Goal: Find specific page/section: Find specific page/section

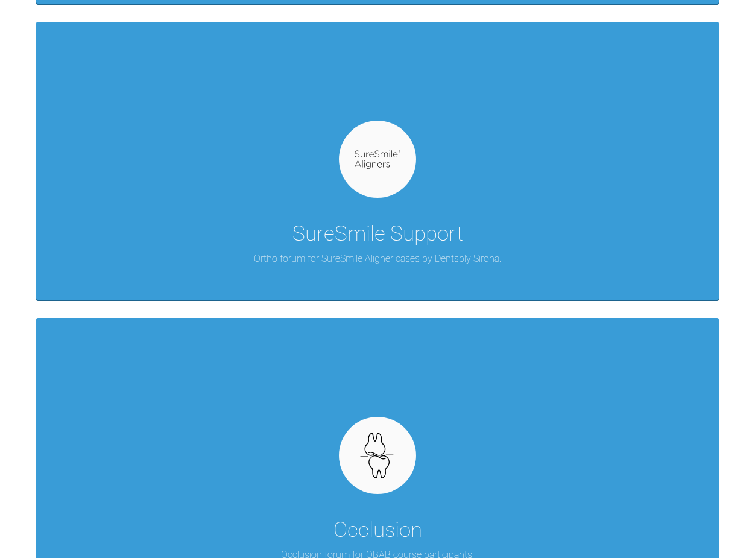
click at [390, 188] on div at bounding box center [377, 159] width 77 height 77
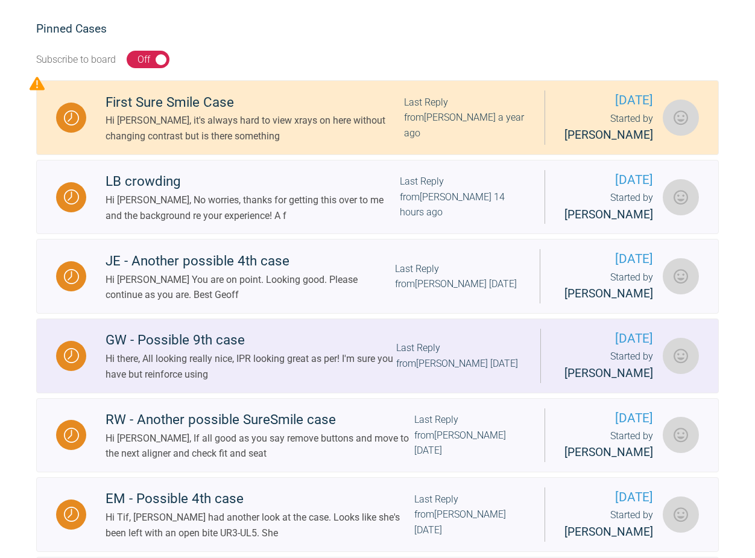
scroll to position [209, 0]
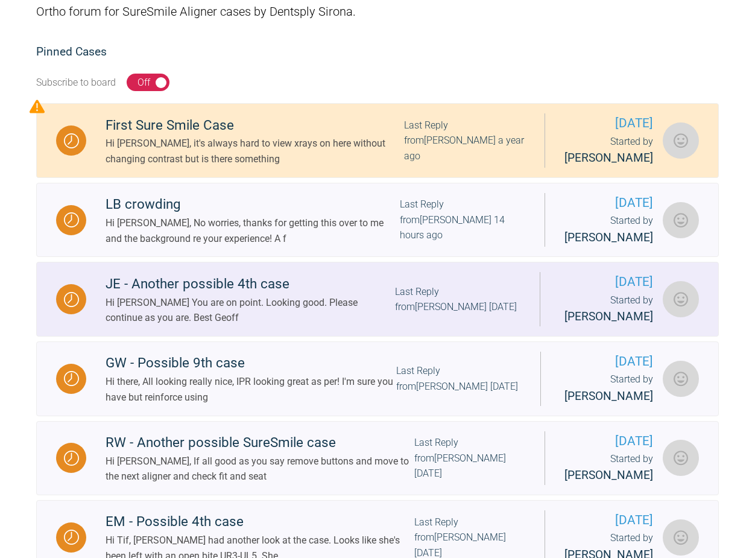
click at [436, 300] on div "Last Reply from [PERSON_NAME] [DATE]" at bounding box center [457, 299] width 125 height 31
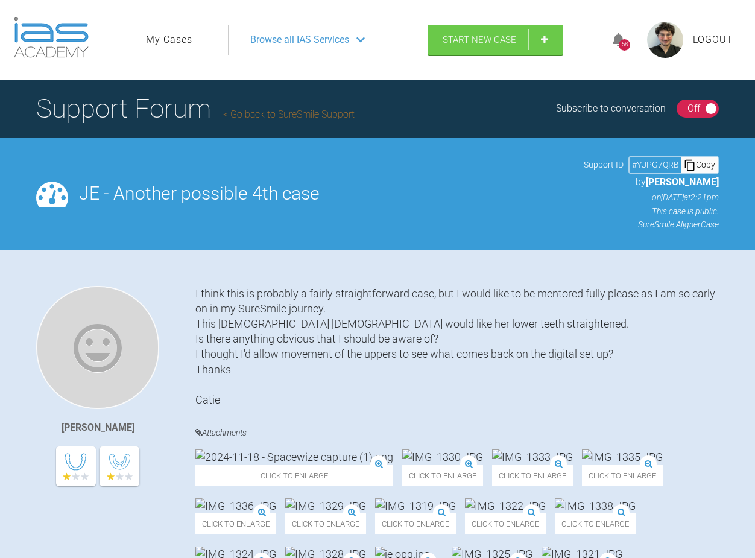
click at [188, 48] on ul "My Cases" at bounding box center [187, 40] width 82 height 30
click at [180, 46] on link "My Cases" at bounding box center [169, 40] width 46 height 16
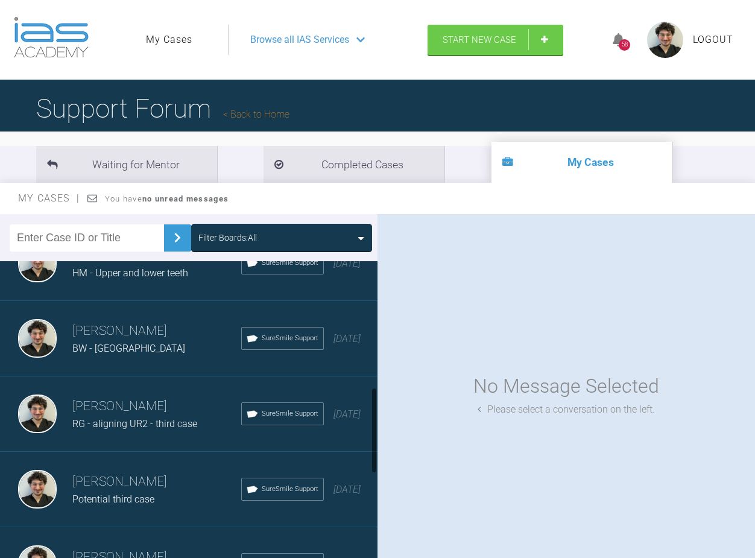
scroll to position [753, 0]
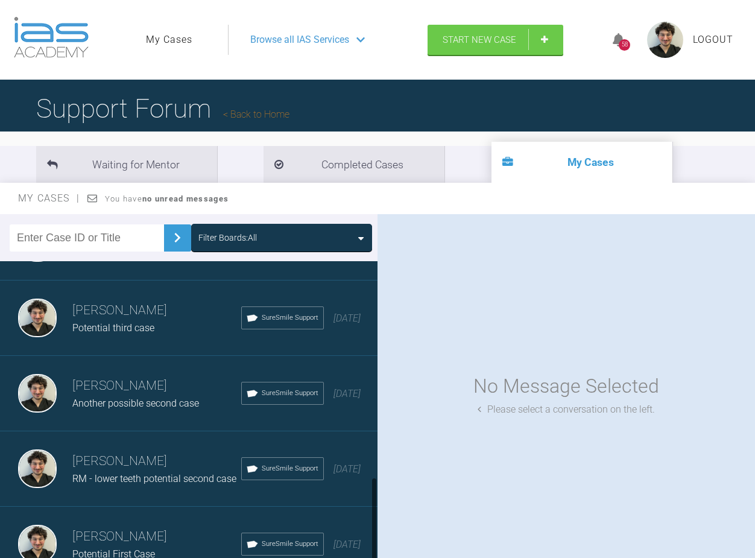
click at [148, 527] on h3 "Alex Halim" at bounding box center [156, 537] width 169 height 21
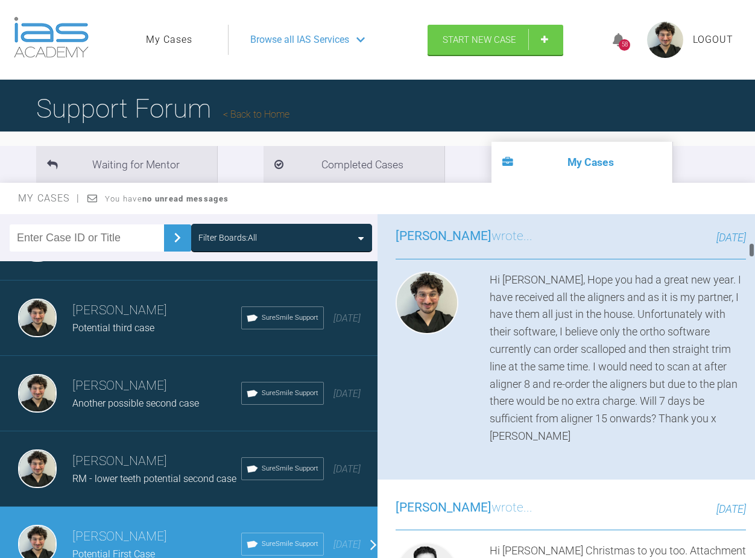
scroll to position [965, 0]
